Goal: Information Seeking & Learning: Learn about a topic

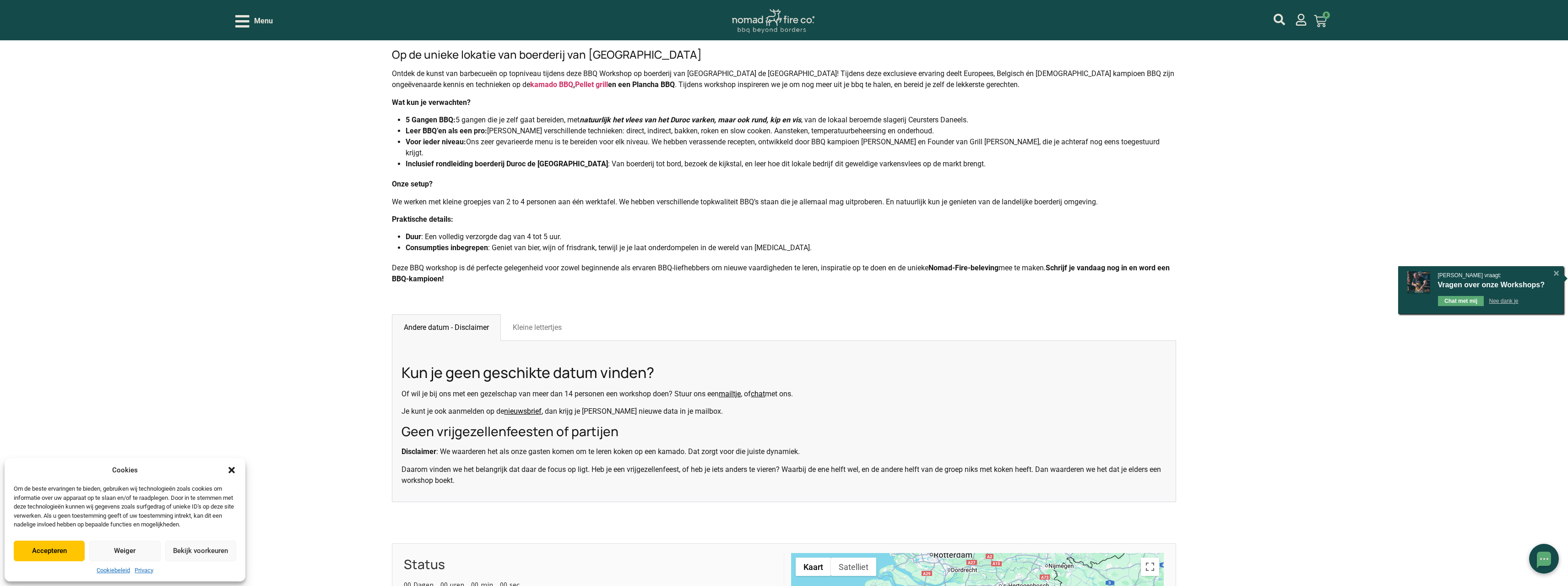
scroll to position [596, 0]
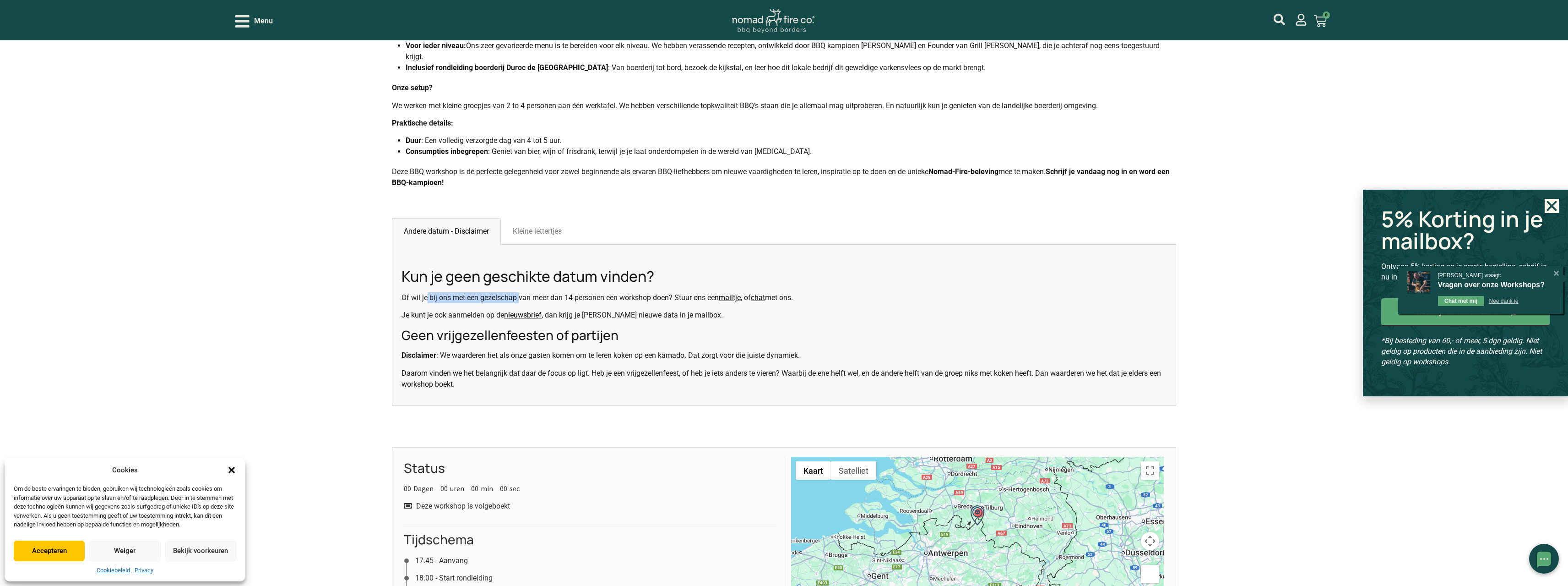
drag, startPoint x: 427, startPoint y: 297, endPoint x: 533, endPoint y: 295, distance: 106.0
click at [530, 295] on p "Of wil je bij ons met een gezelschap van meer dan 14 personen een workshop doen…" at bounding box center [784, 298] width 765 height 11
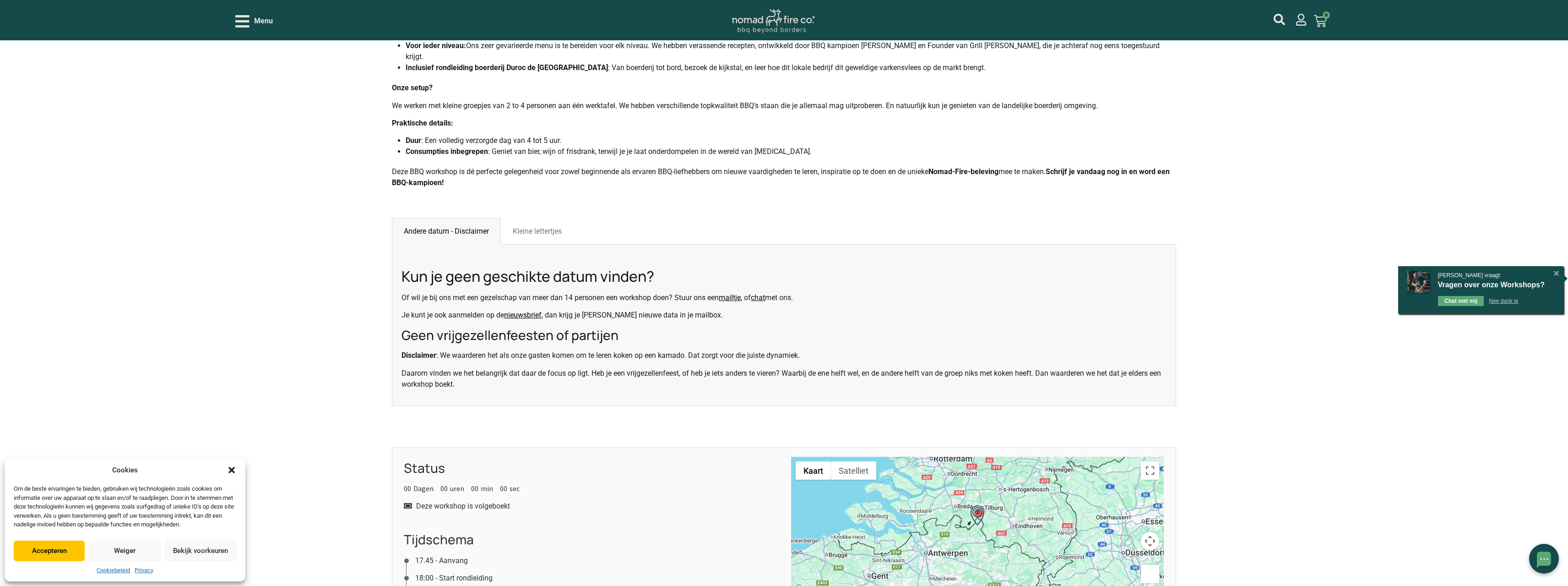
drag, startPoint x: 542, startPoint y: 295, endPoint x: 564, endPoint y: 295, distance: 22.0
click at [544, 295] on p "Of wil je bij ons met een gezelschap van meer dan 14 personen een workshop doen…" at bounding box center [784, 298] width 765 height 11
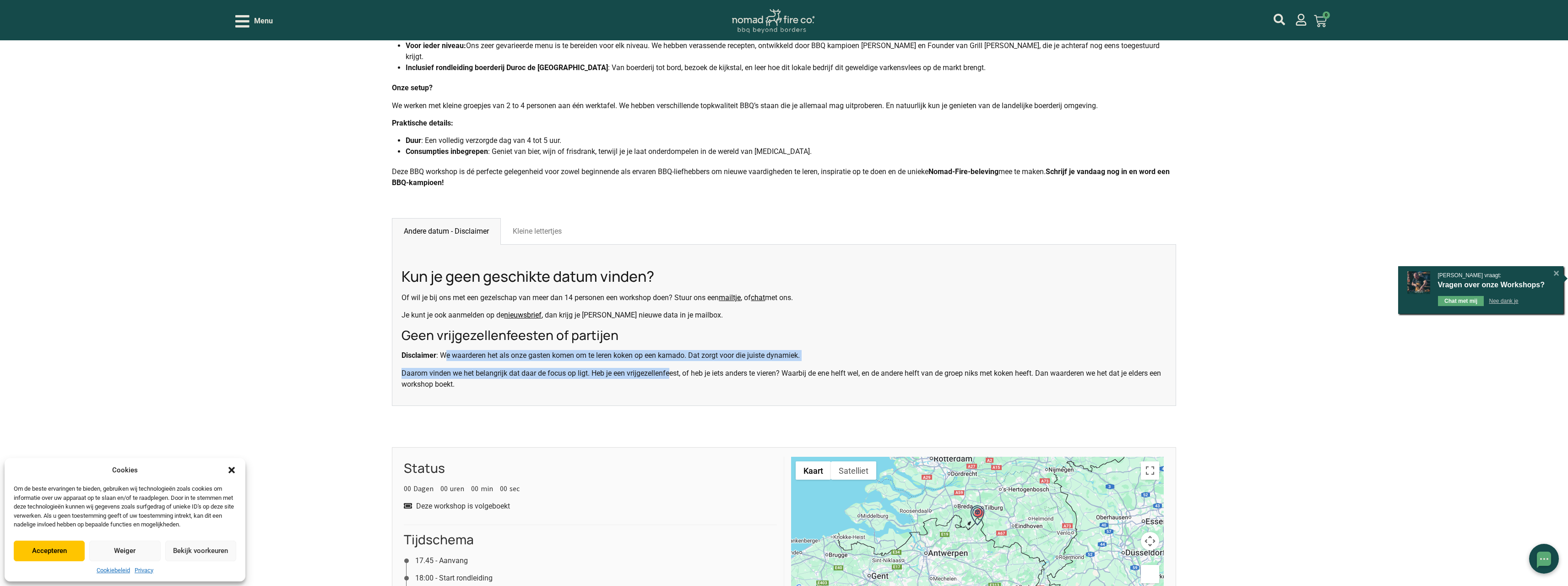
drag, startPoint x: 445, startPoint y: 352, endPoint x: 675, endPoint y: 375, distance: 231.1
click at [673, 375] on div "Kun je geen geschikte datum vinden? Of wil je bij ons met een gezelschap van me…" at bounding box center [784, 325] width 784 height 161
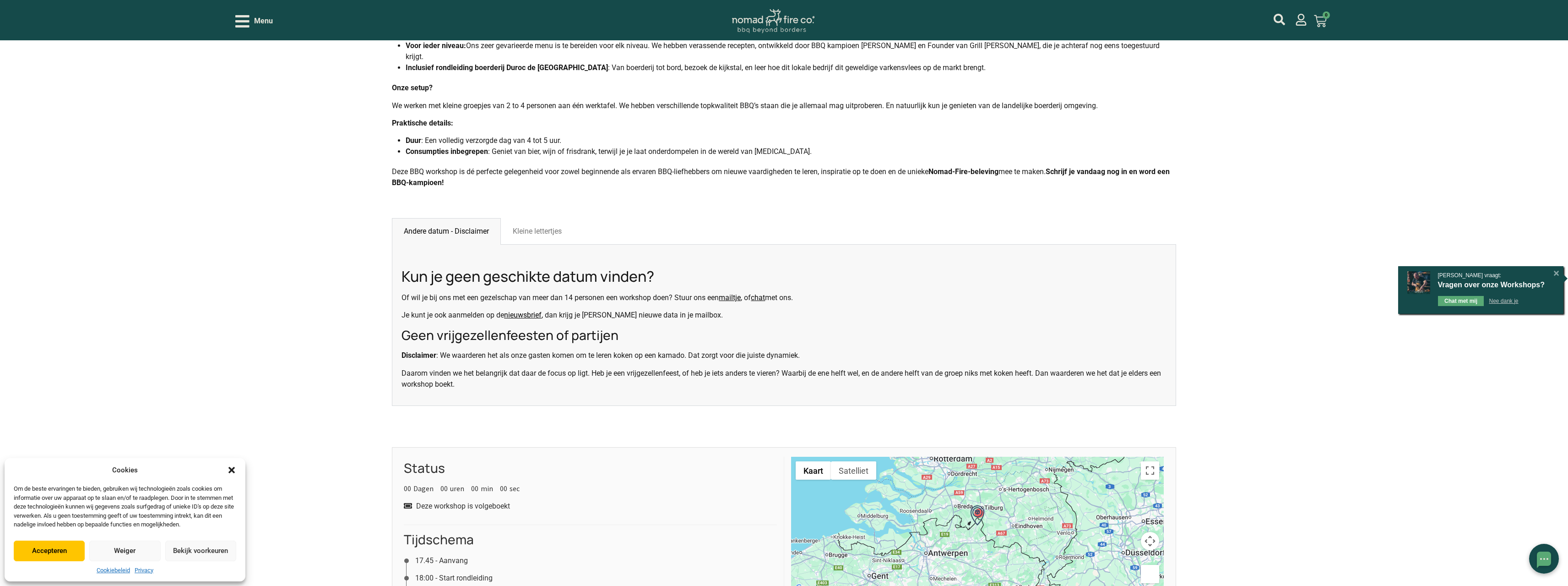
drag, startPoint x: 690, startPoint y: 373, endPoint x: 697, endPoint y: 373, distance: 7.0
click at [691, 373] on p "Daarom vinden we het belangrijk dat daar de focus op ligt. Heb je een vrijgezel…" at bounding box center [784, 379] width 765 height 22
drag, startPoint x: 773, startPoint y: 375, endPoint x: 696, endPoint y: 369, distance: 77.2
click at [684, 370] on p "Daarom vinden we het belangrijk dat daar de focus op ligt. Heb je een vrijgezel…" at bounding box center [784, 379] width 765 height 22
click at [830, 378] on p "Daarom vinden we het belangrijk dat daar de focus op ligt. Heb je een vrijgezel…" at bounding box center [784, 379] width 765 height 22
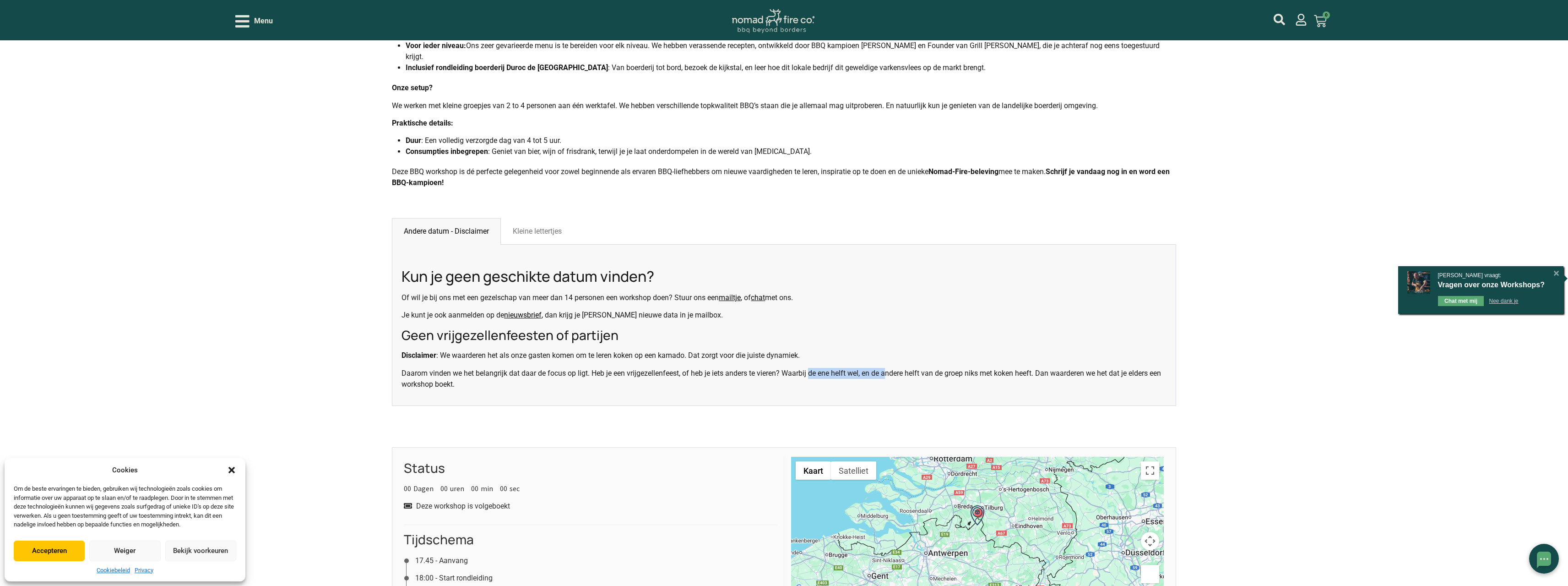
drag, startPoint x: 882, startPoint y: 369, endPoint x: 812, endPoint y: 372, distance: 70.1
click at [812, 372] on p "Daarom vinden we het belangrijk dat daar de focus op ligt. Heb je een vrijgezel…" at bounding box center [784, 379] width 765 height 22
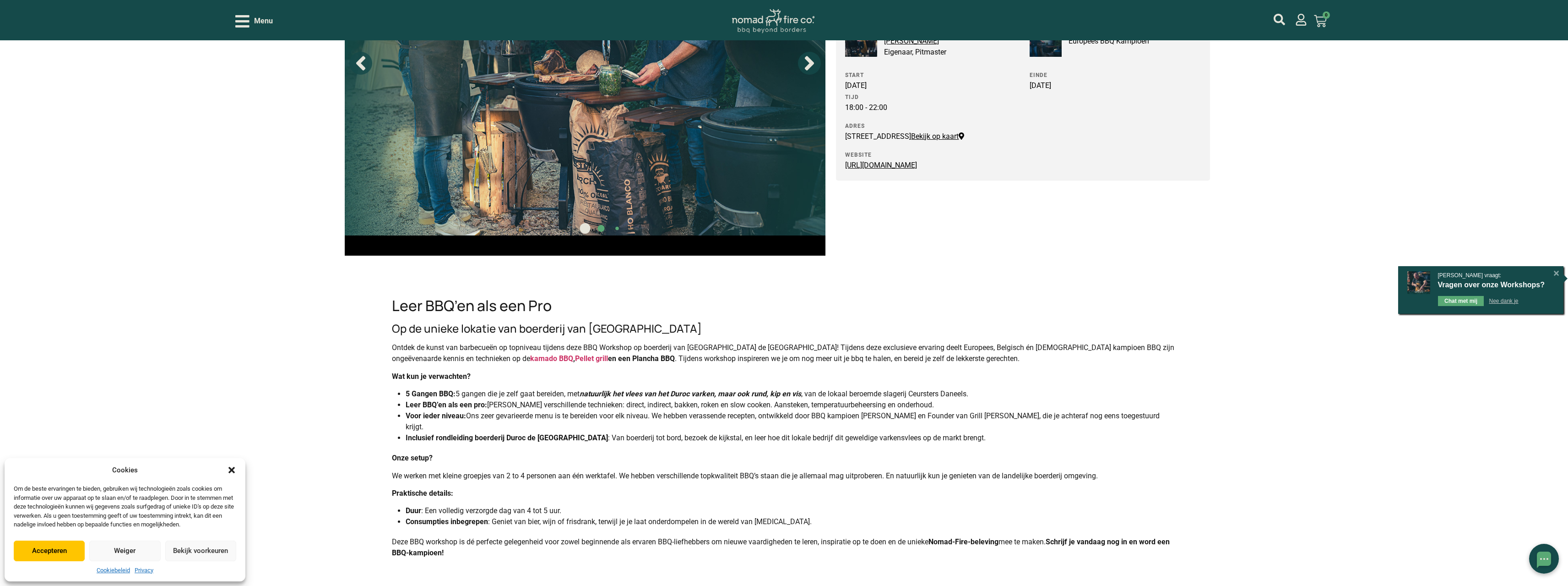
scroll to position [0, 0]
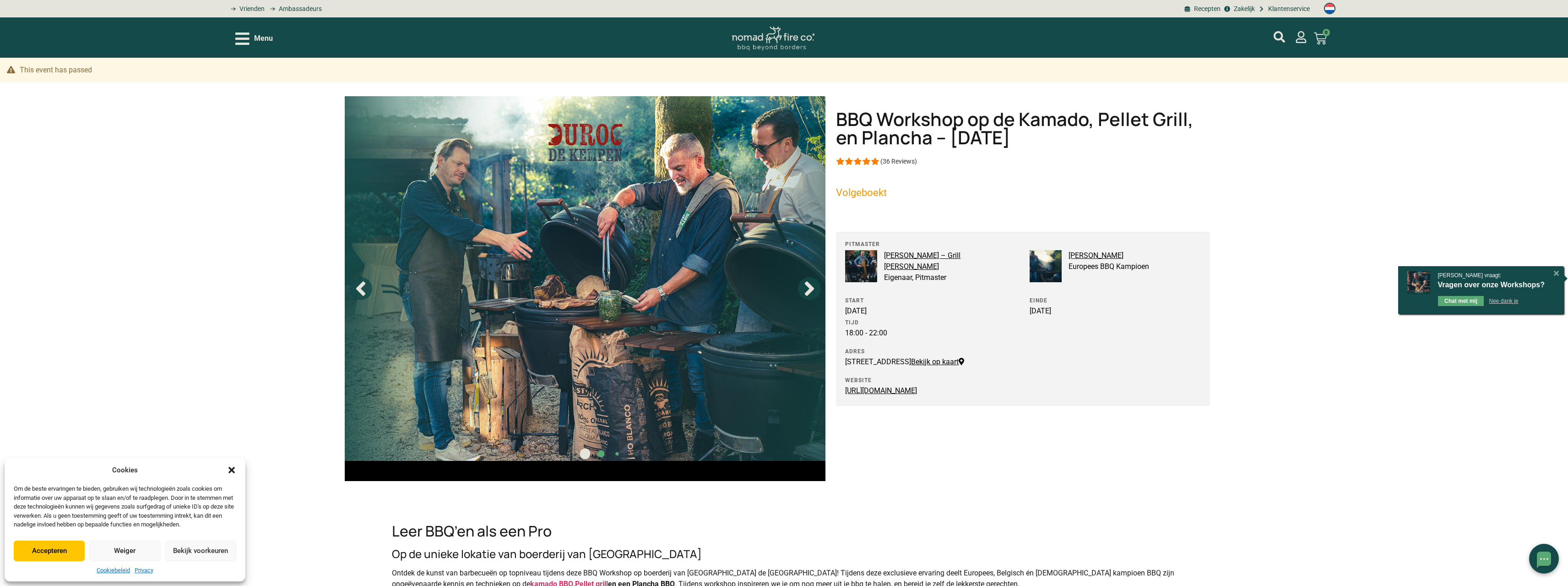
click at [911, 366] on link "Bekijk op kaart" at bounding box center [937, 362] width 53 height 9
click at [891, 360] on div "[STREET_ADDRESS] Bekijk op kaart" at bounding box center [913, 362] width 136 height 11
drag, startPoint x: 847, startPoint y: 360, endPoint x: 973, endPoint y: 361, distance: 126.0
click at [973, 361] on div "[STREET_ADDRESS] Bekijk op kaart" at bounding box center [913, 362] width 136 height 11
copy div "[STREET_ADDRESS]"
